Goal: Task Accomplishment & Management: Manage account settings

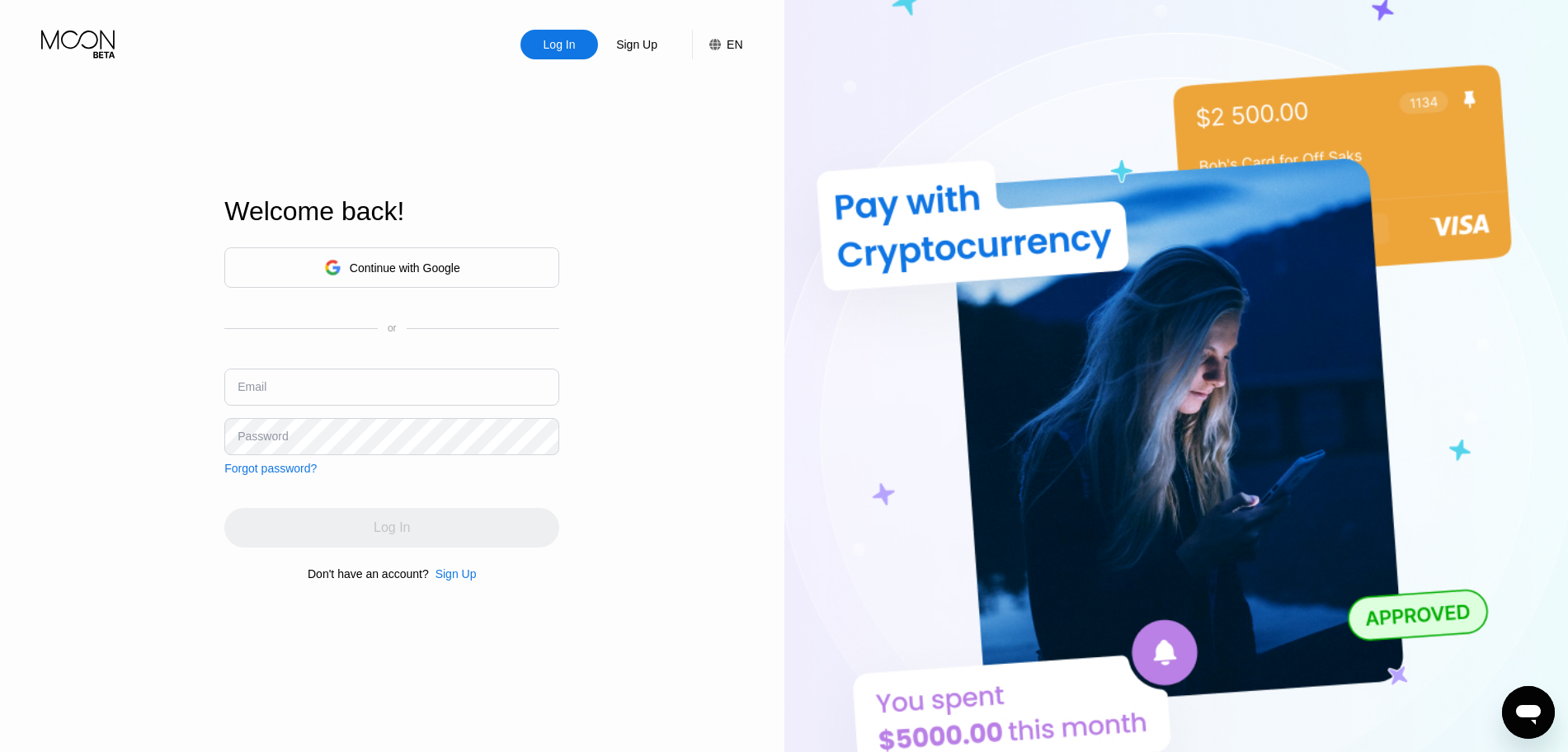
type input "[EMAIL_ADDRESS][DOMAIN_NAME]"
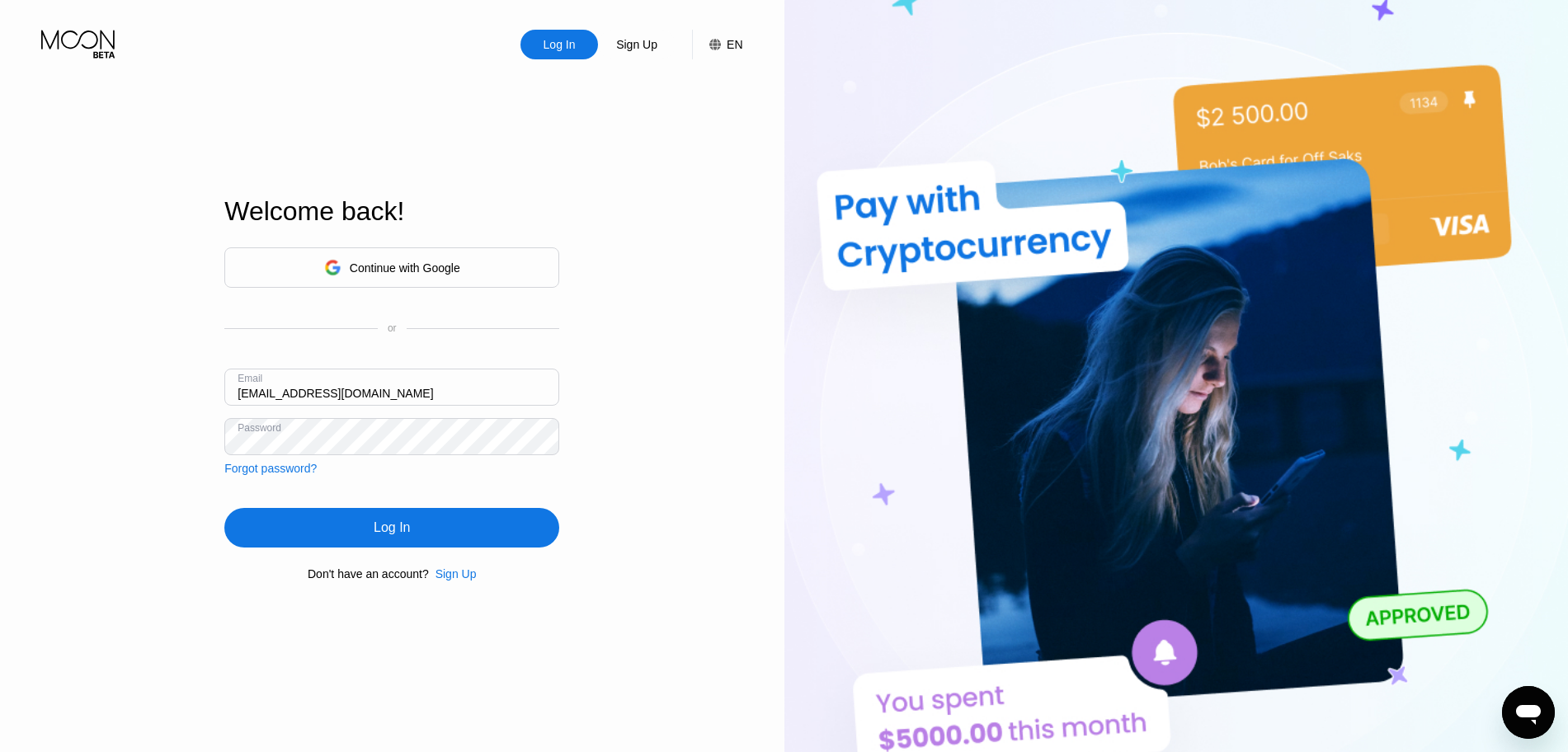
click at [503, 173] on div "Welcome back! Continue with Google or Email [EMAIL_ADDRESS][DOMAIN_NAME] Passwo…" at bounding box center [392, 388] width 335 height 827
click at [439, 533] on div "Log In" at bounding box center [392, 528] width 335 height 39
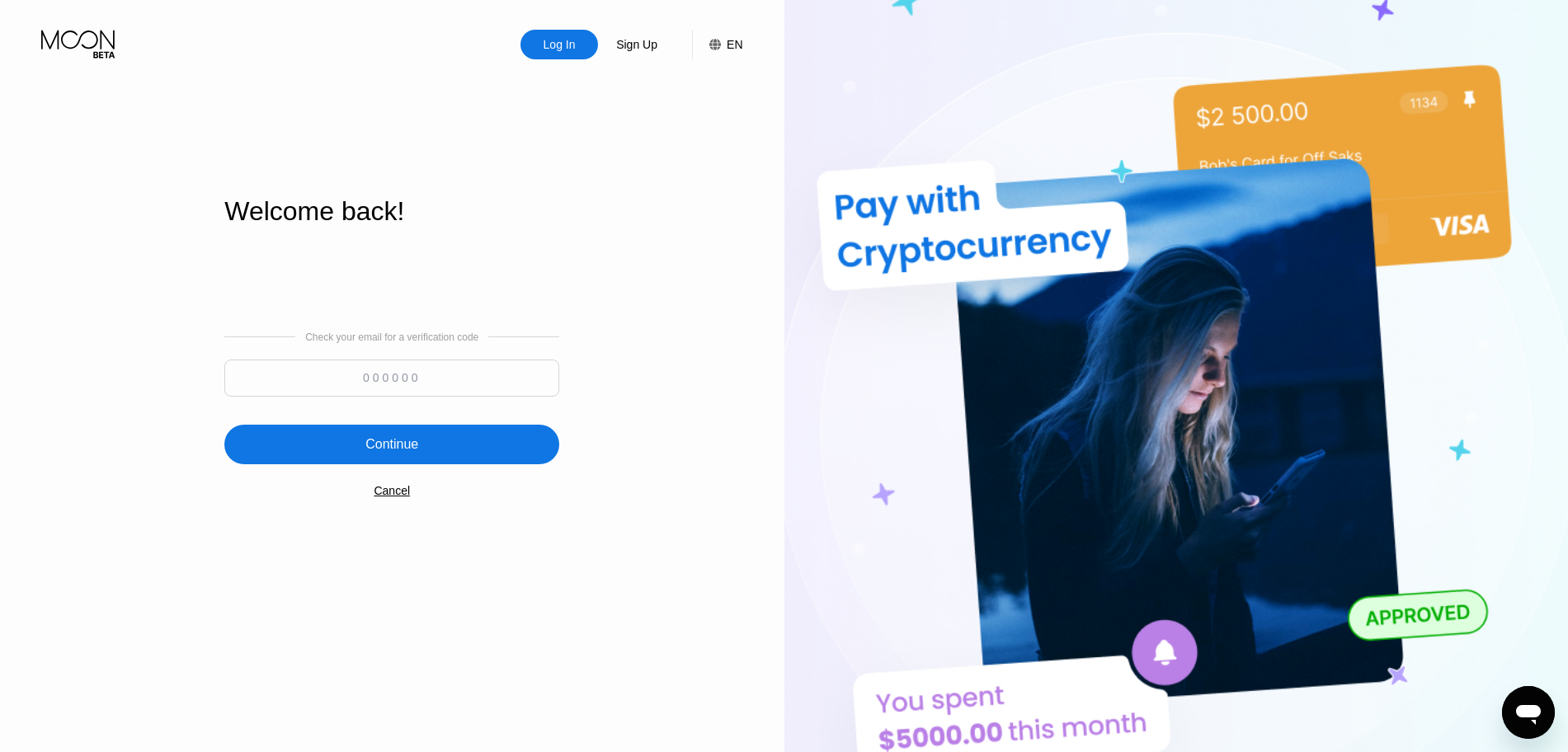
click at [343, 389] on input at bounding box center [392, 377] width 335 height 37
paste input "648116"
type input "648116"
click at [352, 452] on div "Continue" at bounding box center [392, 444] width 335 height 39
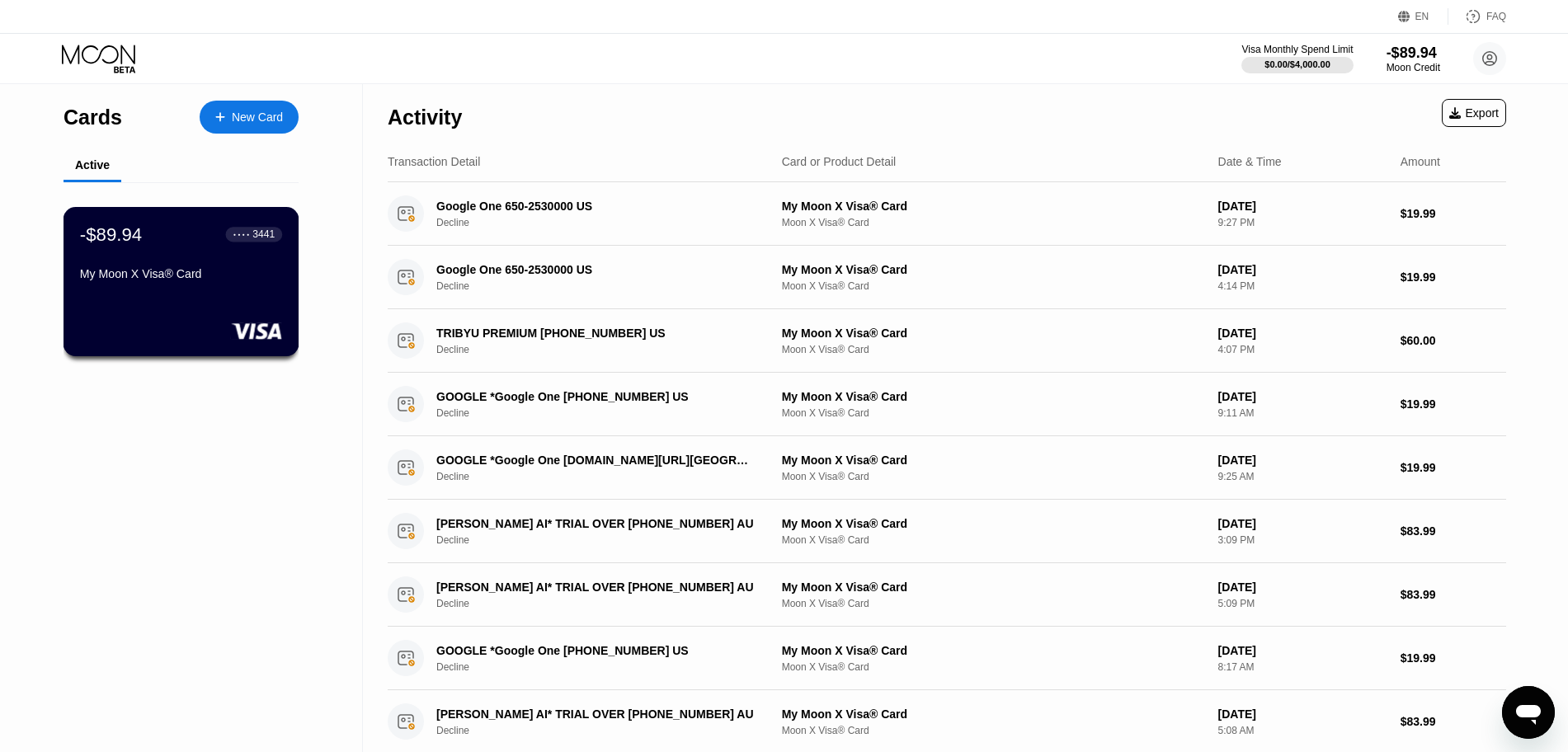
click at [224, 280] on div "My Moon X Visa® Card" at bounding box center [181, 274] width 202 height 13
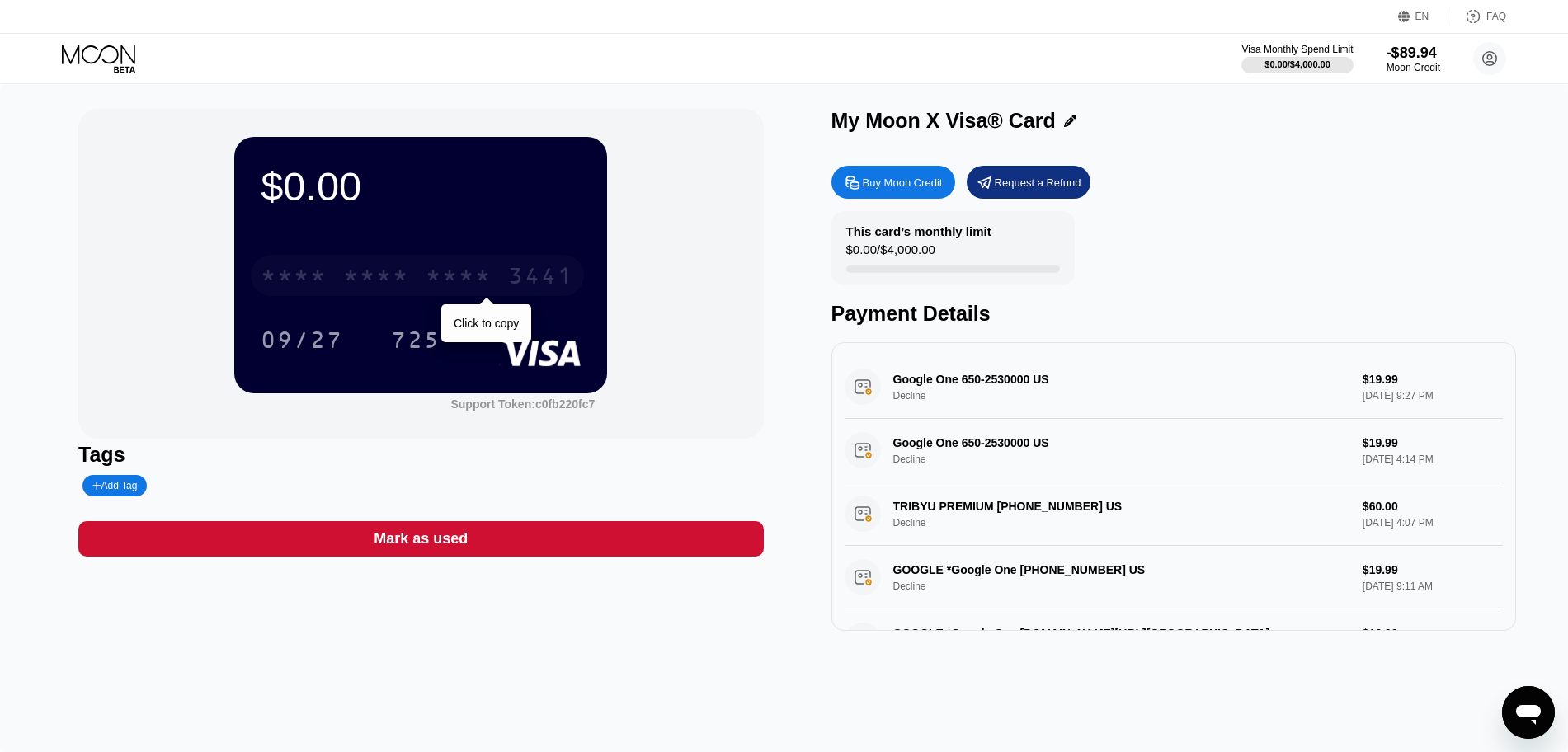
click at [539, 276] on div "3441" at bounding box center [541, 278] width 66 height 27
